Goal: Task Accomplishment & Management: Manage account settings

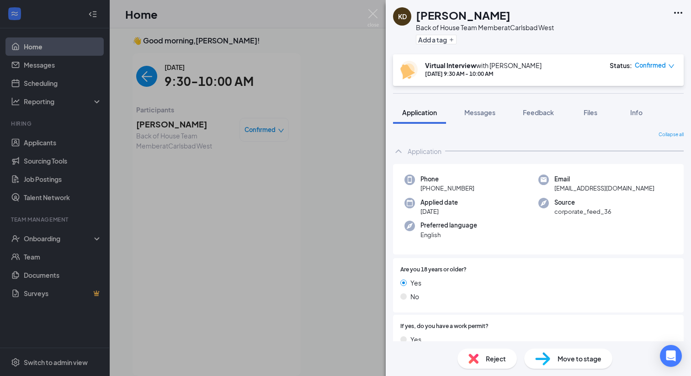
scroll to position [627, 0]
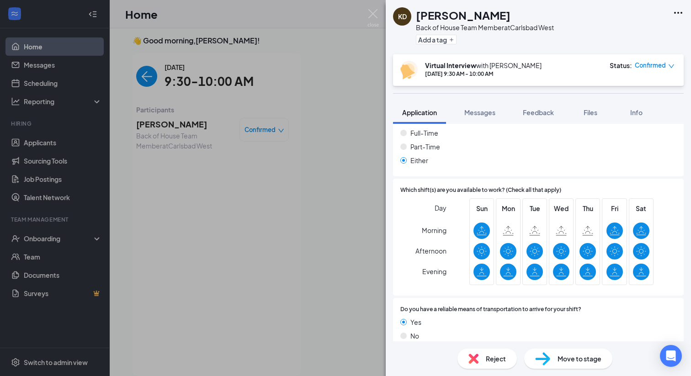
click at [366, 13] on div "KD [PERSON_NAME] Back of House Team Member at [GEOGRAPHIC_DATA] Add a tag Virtu…" at bounding box center [345, 188] width 691 height 376
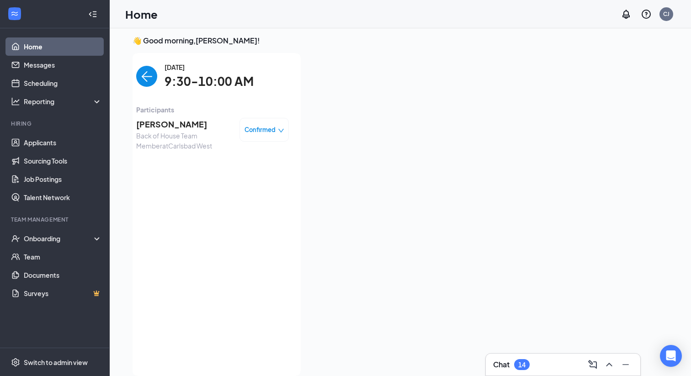
click at [143, 79] on img "back-button" at bounding box center [146, 76] width 21 height 21
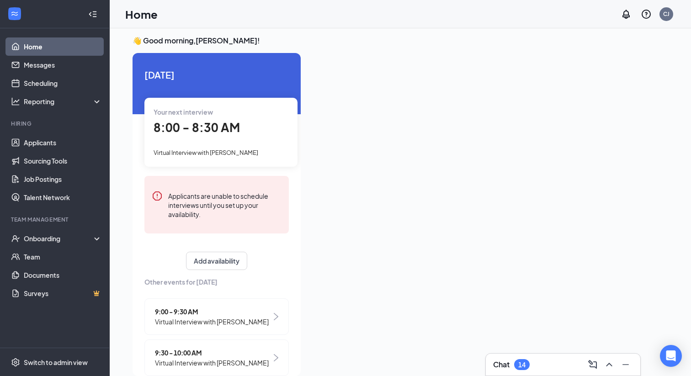
click at [244, 315] on span "9:00 - 9:30 AM" at bounding box center [212, 312] width 114 height 10
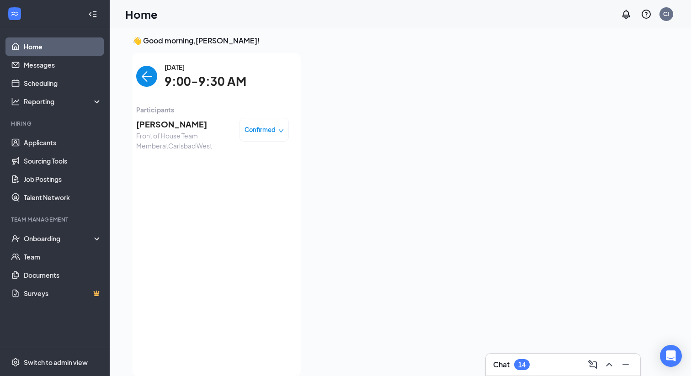
click at [279, 127] on div "Confirmed" at bounding box center [264, 129] width 40 height 9
click at [263, 174] on div "Mark complete" at bounding box center [238, 171] width 77 height 10
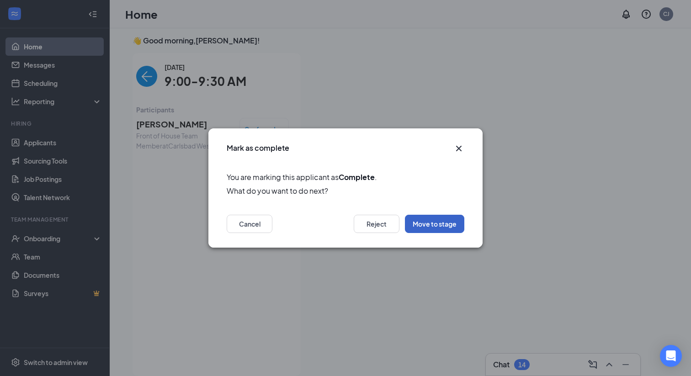
click at [439, 225] on button "Move to stage" at bounding box center [434, 224] width 59 height 18
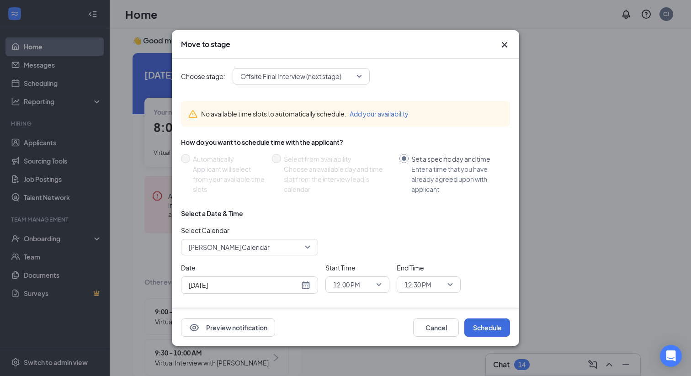
click at [505, 43] on icon "Cross" at bounding box center [504, 44] width 5 height 5
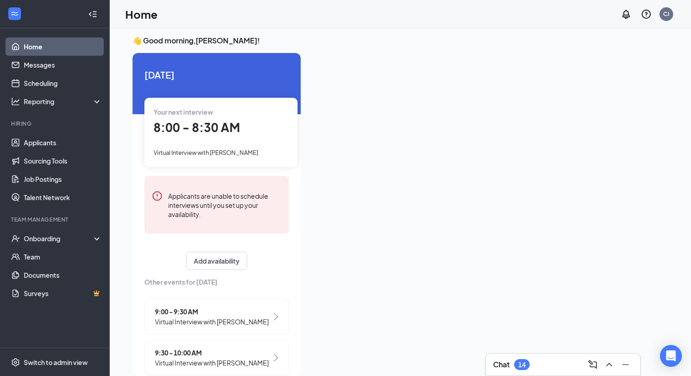
click at [536, 368] on div "Chat 14" at bounding box center [563, 364] width 140 height 15
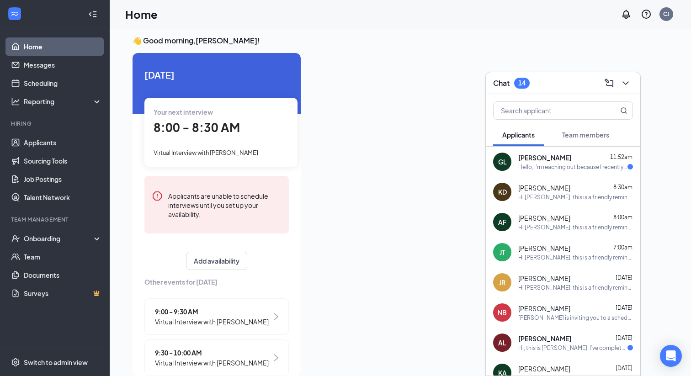
click at [536, 164] on div "Hello, I'm reaching out because I recently had an interview and I was wondering…" at bounding box center [572, 167] width 109 height 8
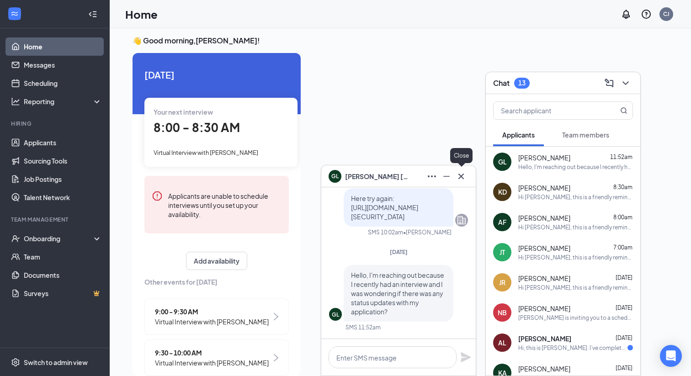
click at [460, 182] on button at bounding box center [461, 176] width 15 height 15
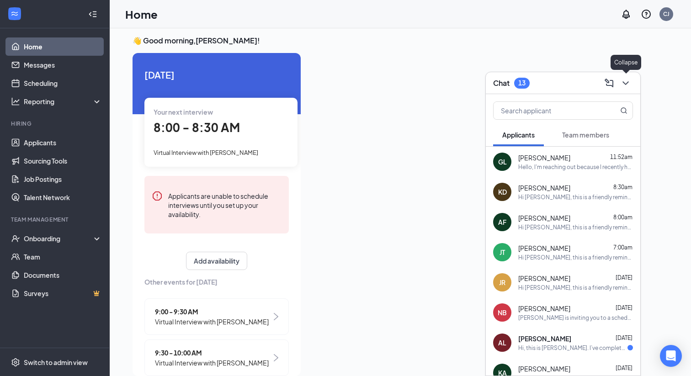
click at [618, 84] on button at bounding box center [625, 83] width 15 height 15
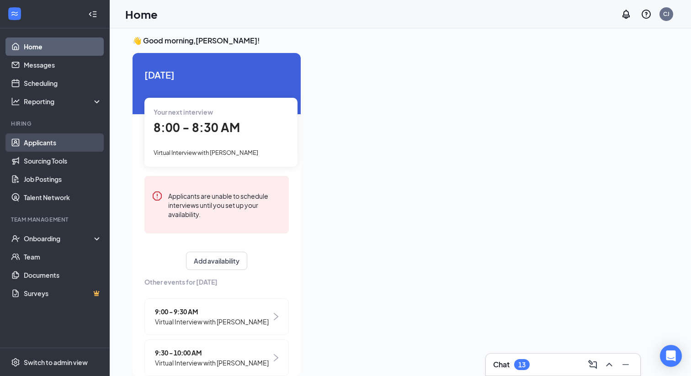
click at [71, 144] on link "Applicants" at bounding box center [63, 142] width 78 height 18
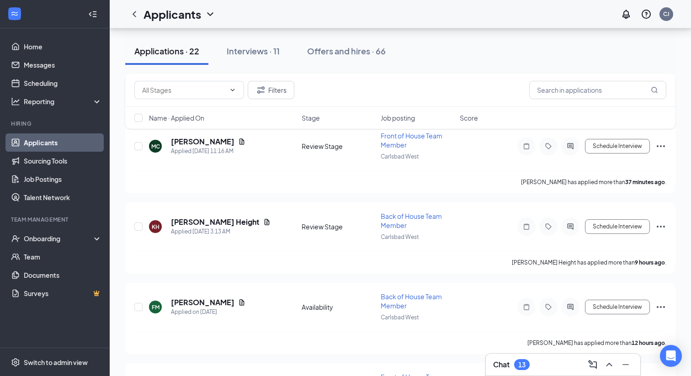
scroll to position [191, 0]
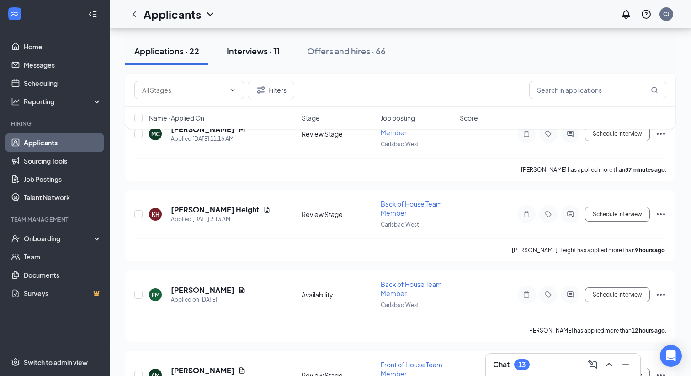
click at [247, 51] on div "Interviews · 11" at bounding box center [253, 50] width 53 height 11
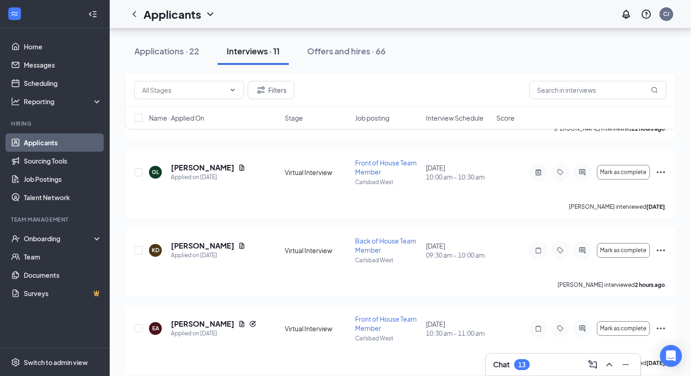
scroll to position [612, 0]
